Goal: Communication & Community: Share content

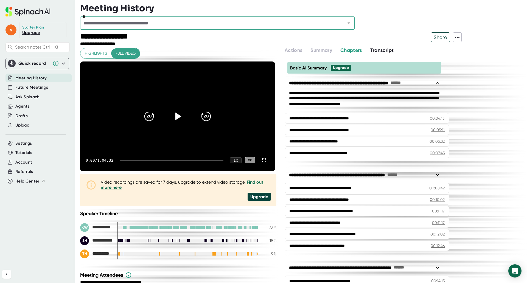
scroll to position [192, 0]
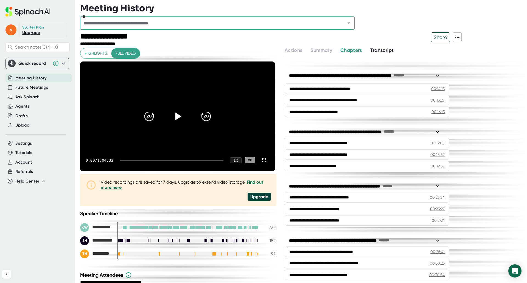
click at [34, 32] on link "Upgrade" at bounding box center [31, 32] width 18 height 5
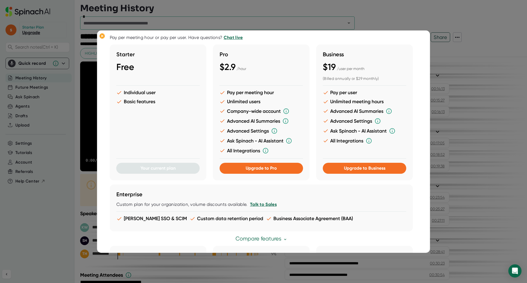
scroll to position [0, 0]
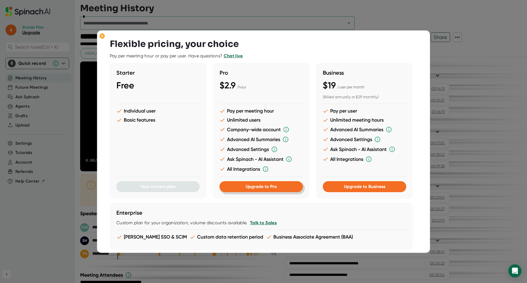
click at [271, 190] on button "Upgrade to Pro" at bounding box center [261, 186] width 83 height 11
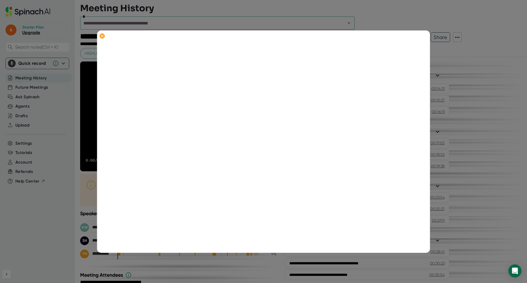
scroll to position [103, 0]
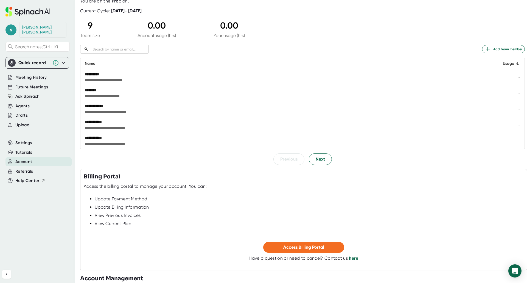
scroll to position [24, 0]
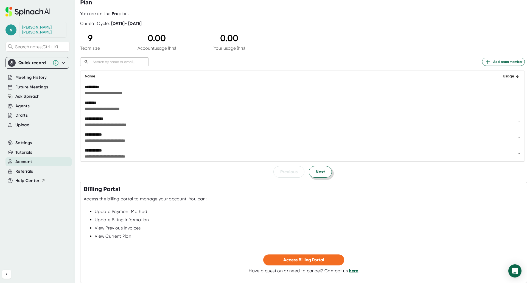
click at [317, 170] on span "Next" at bounding box center [320, 172] width 9 height 7
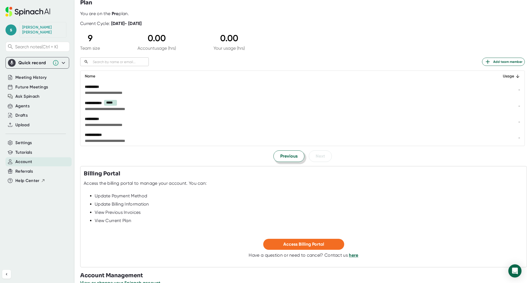
click at [289, 156] on span "Previous" at bounding box center [288, 156] width 17 height 7
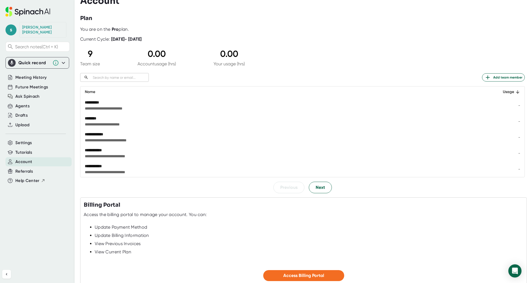
scroll to position [0, 0]
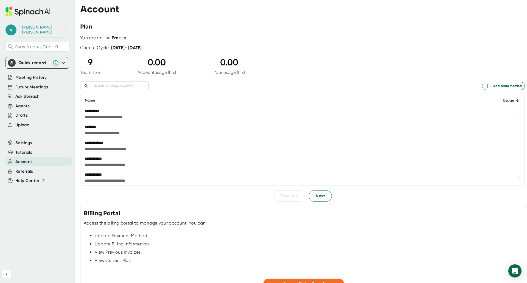
click at [64, 60] on icon at bounding box center [63, 63] width 7 height 7
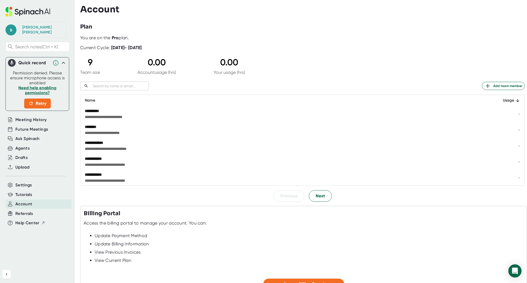
click at [63, 60] on icon at bounding box center [63, 63] width 7 height 7
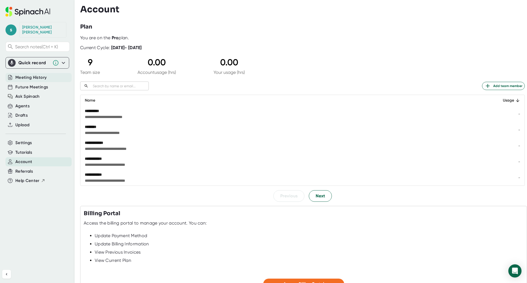
click at [38, 75] on span "Meeting History" at bounding box center [30, 77] width 31 height 6
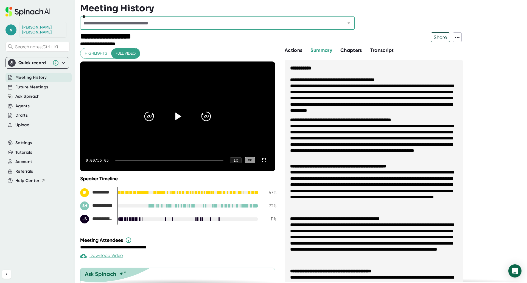
click at [46, 74] on span "Meeting History" at bounding box center [30, 77] width 31 height 6
click at [37, 84] on span "Future Meetings" at bounding box center [31, 87] width 33 height 6
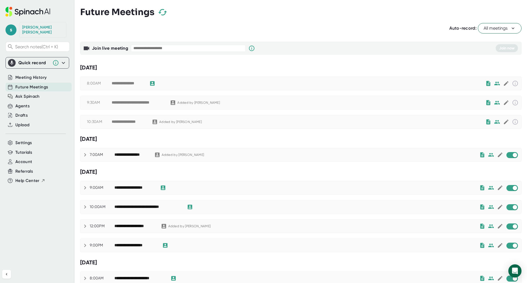
click at [512, 28] on icon at bounding box center [513, 28] width 5 height 5
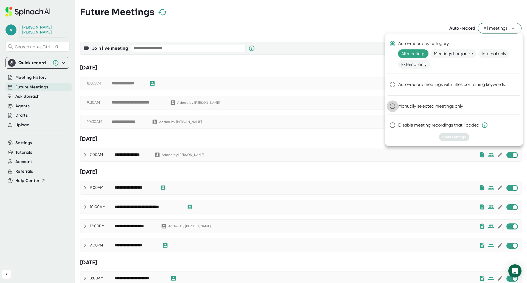
click at [392, 107] on input "Manually selected meetings only" at bounding box center [393, 107] width 12 height 12
radio input "true"
click at [452, 137] on span "Save settings" at bounding box center [454, 137] width 24 height 5
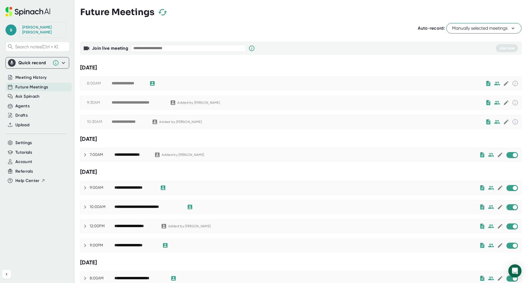
click at [131, 84] on div "**********" at bounding box center [128, 83] width 32 height 5
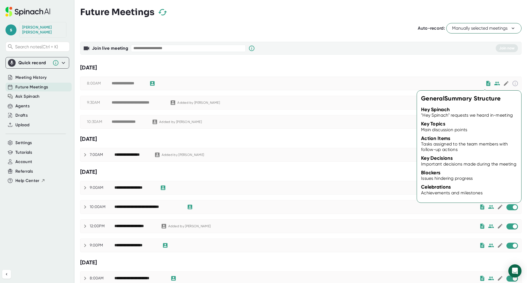
click at [486, 84] on icon at bounding box center [489, 83] width 6 height 6
click at [486, 83] on icon at bounding box center [489, 83] width 6 height 6
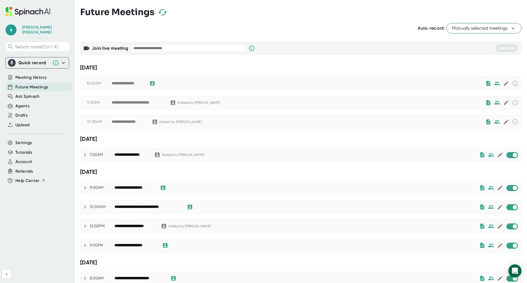
click at [138, 83] on div "**********" at bounding box center [128, 83] width 32 height 5
click at [34, 74] on span "Meeting History" at bounding box center [30, 77] width 31 height 6
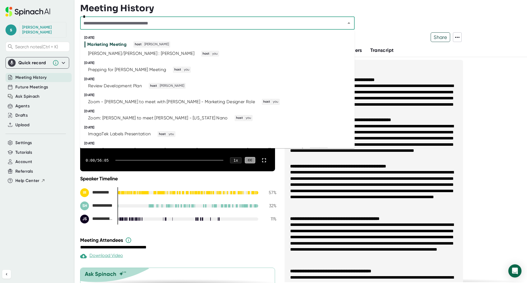
click at [293, 23] on input "text" at bounding box center [209, 23] width 255 height 8
click at [115, 51] on div "[PERSON_NAME]/[PERSON_NAME] : [PERSON_NAME]" at bounding box center [141, 53] width 106 height 5
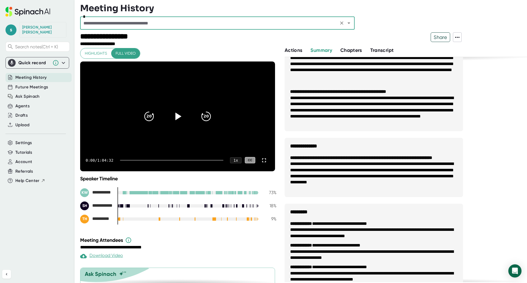
scroll to position [165, 0]
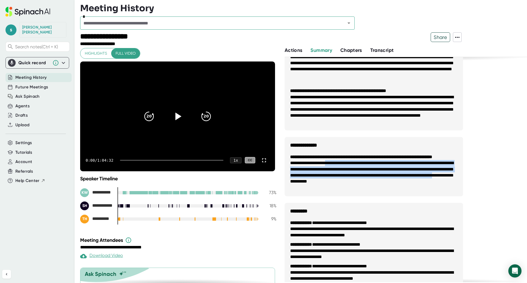
drag, startPoint x: 335, startPoint y: 170, endPoint x: 397, endPoint y: 187, distance: 64.4
click at [397, 185] on li "**********" at bounding box center [374, 172] width 168 height 25
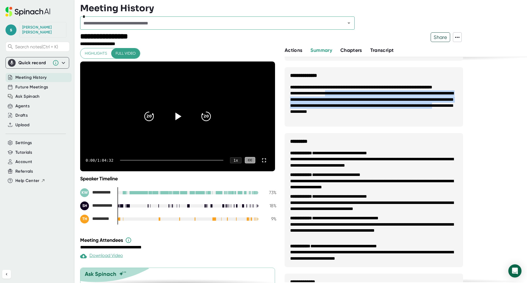
scroll to position [247, 0]
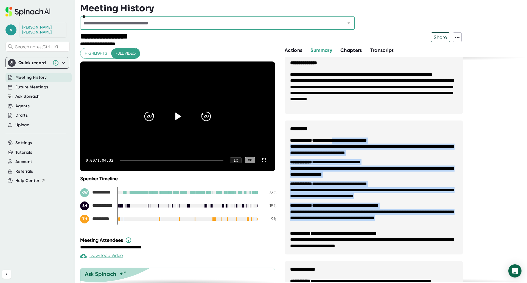
drag, startPoint x: 345, startPoint y: 140, endPoint x: 328, endPoint y: 227, distance: 88.9
click at [328, 227] on ul "**********" at bounding box center [374, 193] width 179 height 122
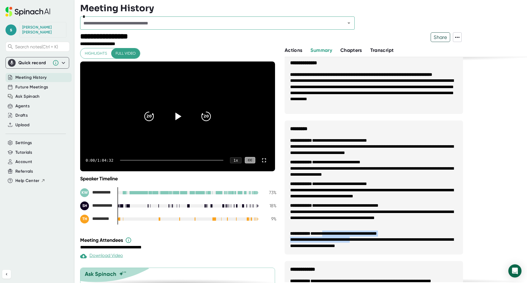
drag, startPoint x: 327, startPoint y: 232, endPoint x: 364, endPoint y: 239, distance: 37.5
click at [364, 239] on li "**********" at bounding box center [374, 240] width 168 height 18
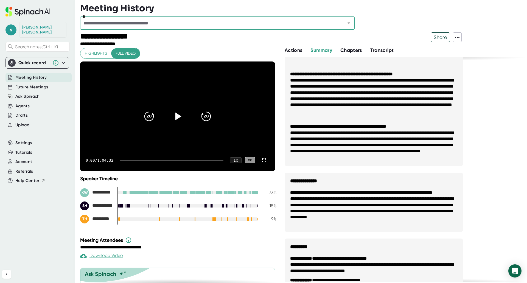
scroll to position [0, 0]
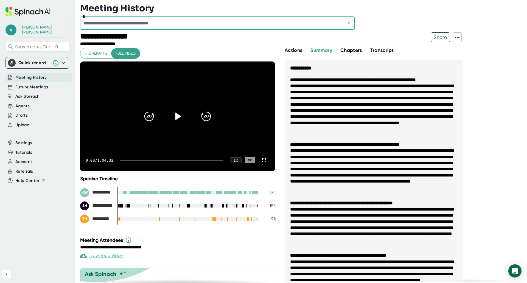
click at [440, 38] on span "Share" at bounding box center [440, 37] width 19 height 10
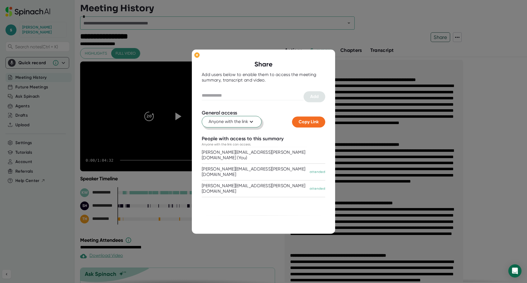
click at [248, 122] on span "Anyone with the link" at bounding box center [232, 122] width 46 height 7
click at [248, 122] on div at bounding box center [263, 141] width 527 height 283
click at [228, 96] on input "text" at bounding box center [253, 95] width 102 height 9
type input "*"
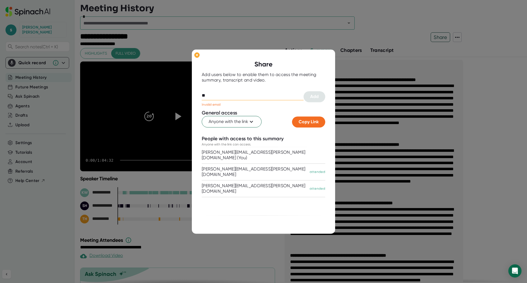
type input "*"
click at [197, 55] on ellipse at bounding box center [196, 54] width 5 height 5
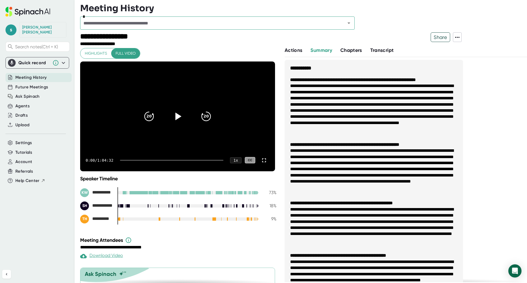
click at [35, 74] on span "Meeting History" at bounding box center [30, 77] width 31 height 6
click at [312, 28] on div "*" at bounding box center [217, 22] width 275 height 13
click at [313, 16] on div at bounding box center [303, 15] width 447 height 3
click at [352, 22] on icon "Open" at bounding box center [349, 23] width 7 height 7
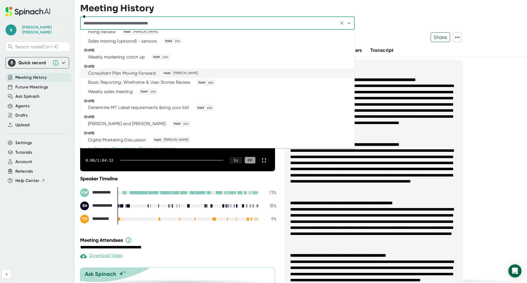
scroll to position [165, 0]
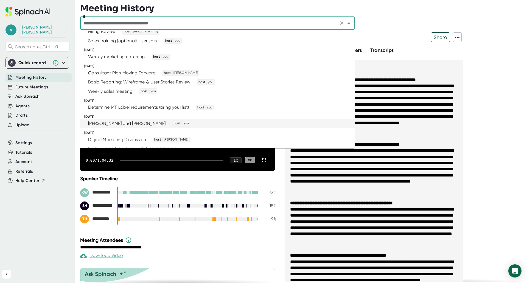
click at [156, 123] on div "[PERSON_NAME] and [PERSON_NAME] host you" at bounding box center [215, 124] width 261 height 6
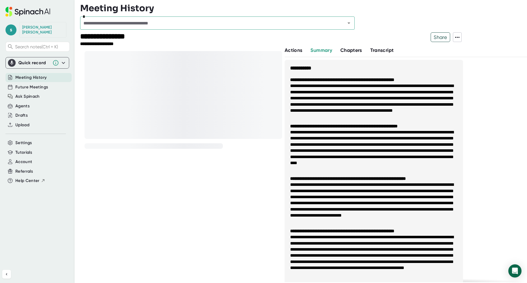
click at [442, 35] on span "Share" at bounding box center [440, 37] width 19 height 10
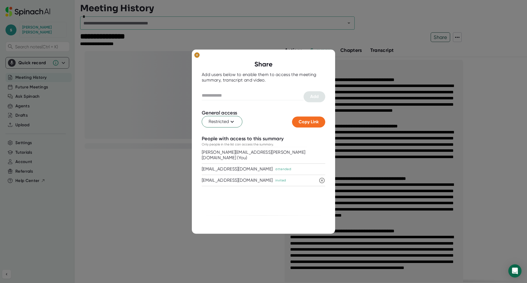
click at [195, 54] on ellipse at bounding box center [196, 54] width 5 height 5
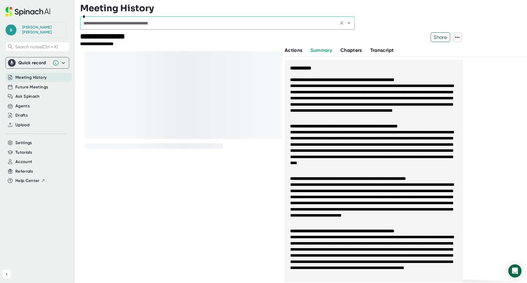
click at [349, 24] on icon "Open" at bounding box center [349, 23] width 7 height 7
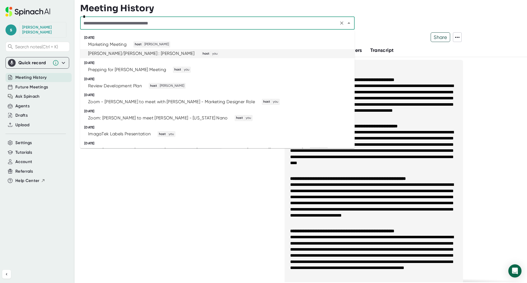
click at [100, 52] on div "[PERSON_NAME]/[PERSON_NAME] : [PERSON_NAME]" at bounding box center [141, 53] width 106 height 5
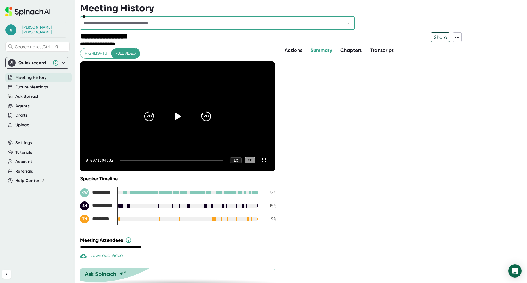
click at [444, 36] on span "Share" at bounding box center [440, 37] width 19 height 10
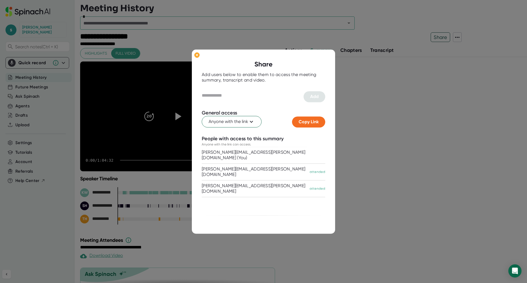
click at [220, 97] on input "text" at bounding box center [253, 95] width 102 height 9
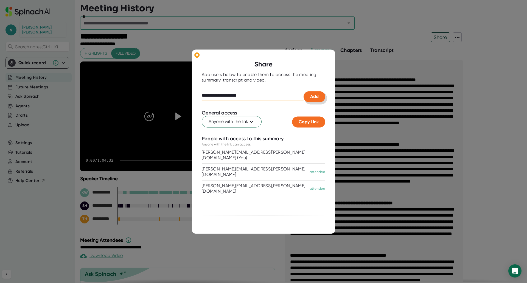
type input "**********"
click at [313, 97] on span "Add" at bounding box center [314, 96] width 9 height 5
click at [213, 93] on input "text" at bounding box center [253, 95] width 102 height 9
type input "**********"
click at [319, 95] on span "Add" at bounding box center [314, 96] width 9 height 5
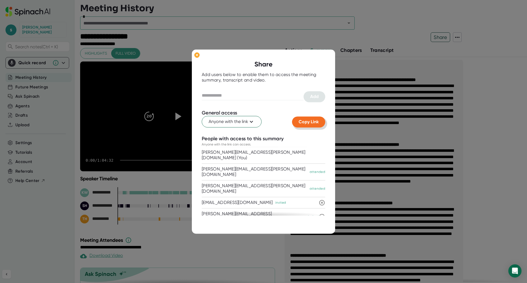
click at [312, 122] on span "Copy Link" at bounding box center [309, 121] width 20 height 5
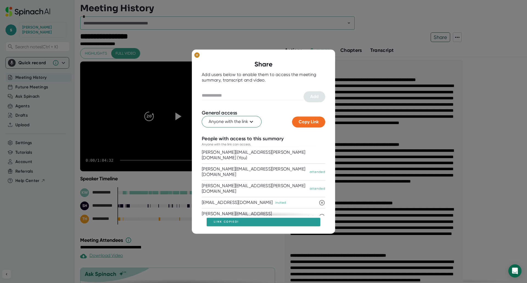
click at [198, 53] on ellipse at bounding box center [196, 54] width 5 height 5
